Goal: Information Seeking & Learning: Learn about a topic

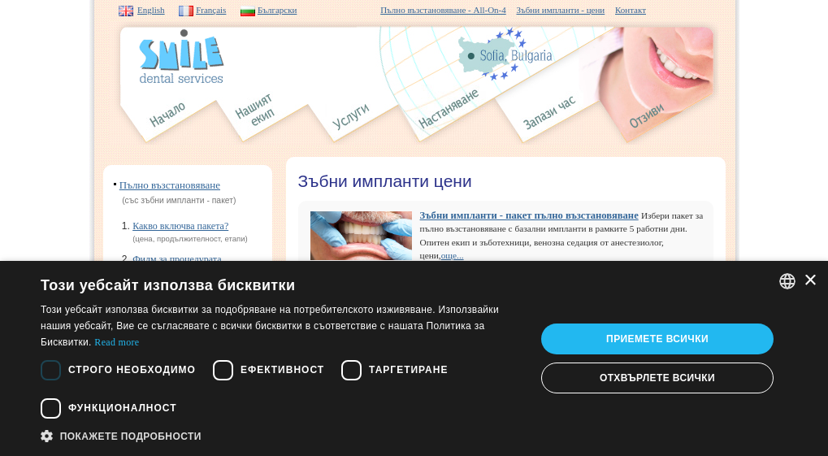
click at [806, 280] on div "×" at bounding box center [810, 281] width 12 height 12
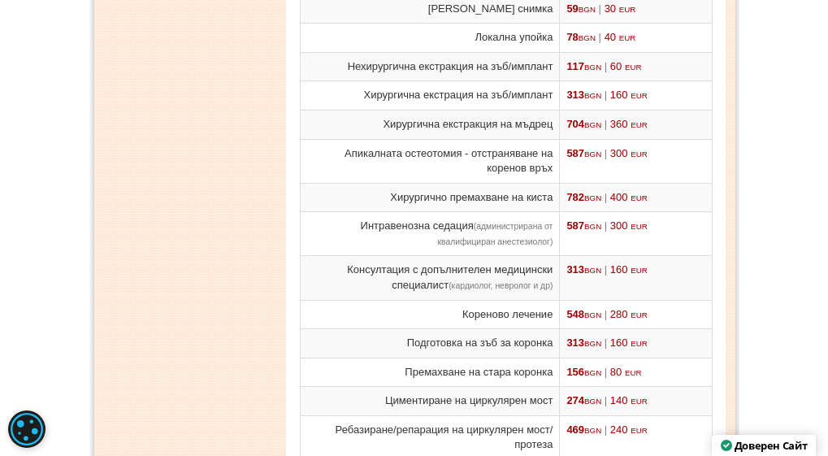
scroll to position [1300, 0]
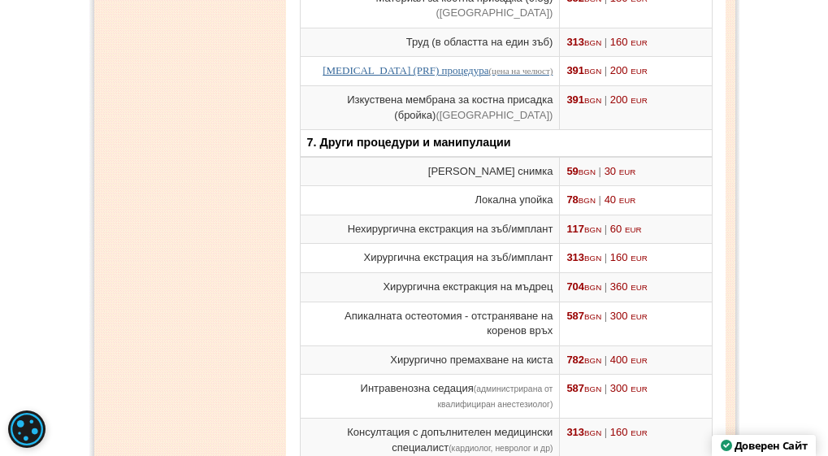
drag, startPoint x: 253, startPoint y: 251, endPoint x: 229, endPoint y: 222, distance: 38.1
click at [229, 222] on div "Пълно възстановяване (със зъбни импланти - пакет) Какво включва пакета? (цена, …" at bounding box center [414, 330] width 650 height 2931
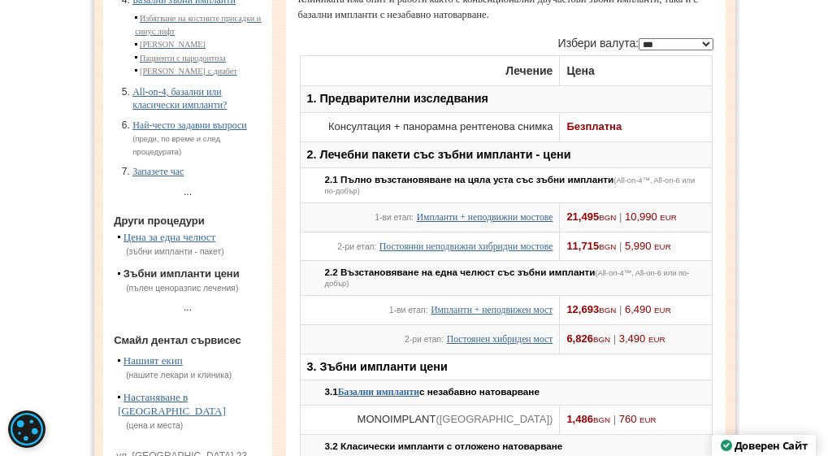
scroll to position [81, 0]
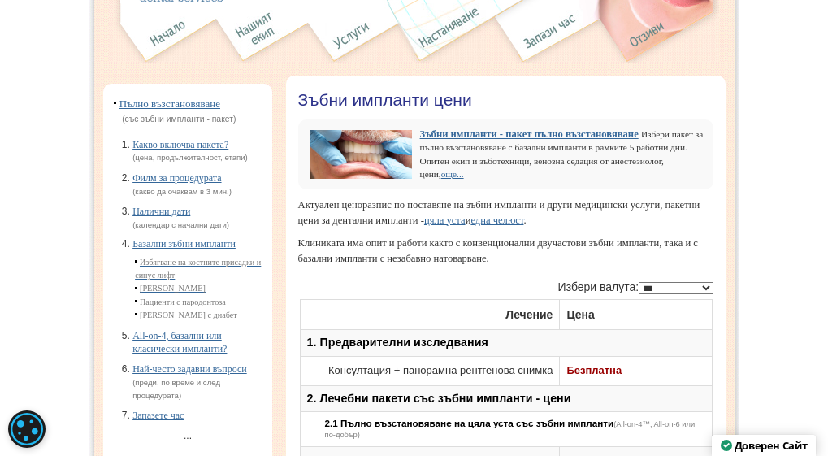
drag, startPoint x: 361, startPoint y: 230, endPoint x: 268, endPoint y: 347, distance: 149.2
click at [466, 226] on link "цяла уста" at bounding box center [444, 219] width 41 height 11
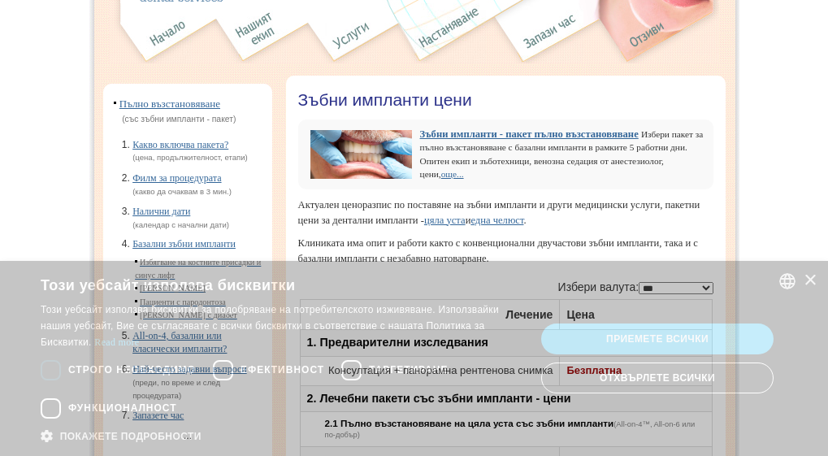
scroll to position [81, 0]
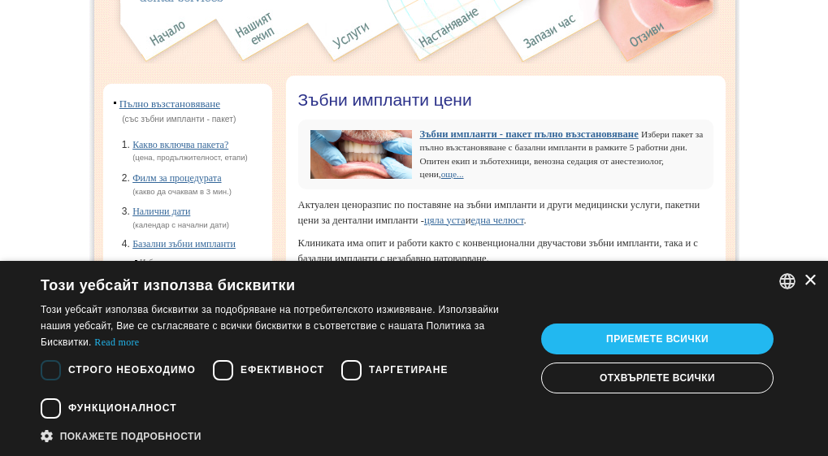
click at [807, 277] on div "×" at bounding box center [810, 281] width 12 height 12
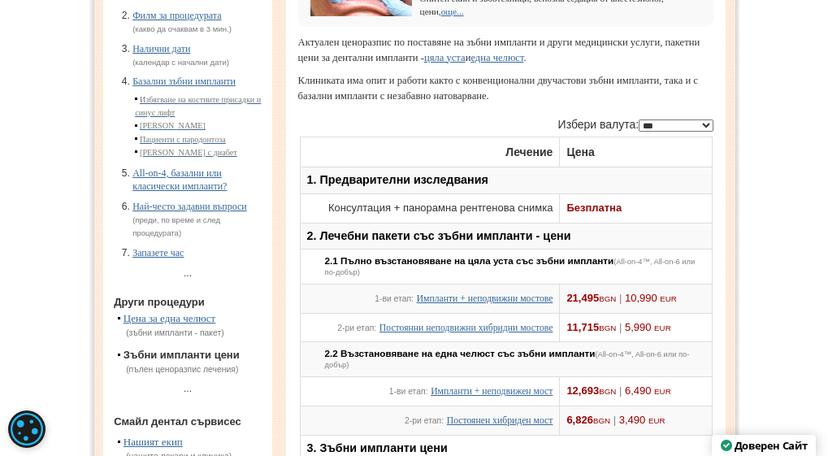
scroll to position [406, 0]
